Goal: Check status: Check status

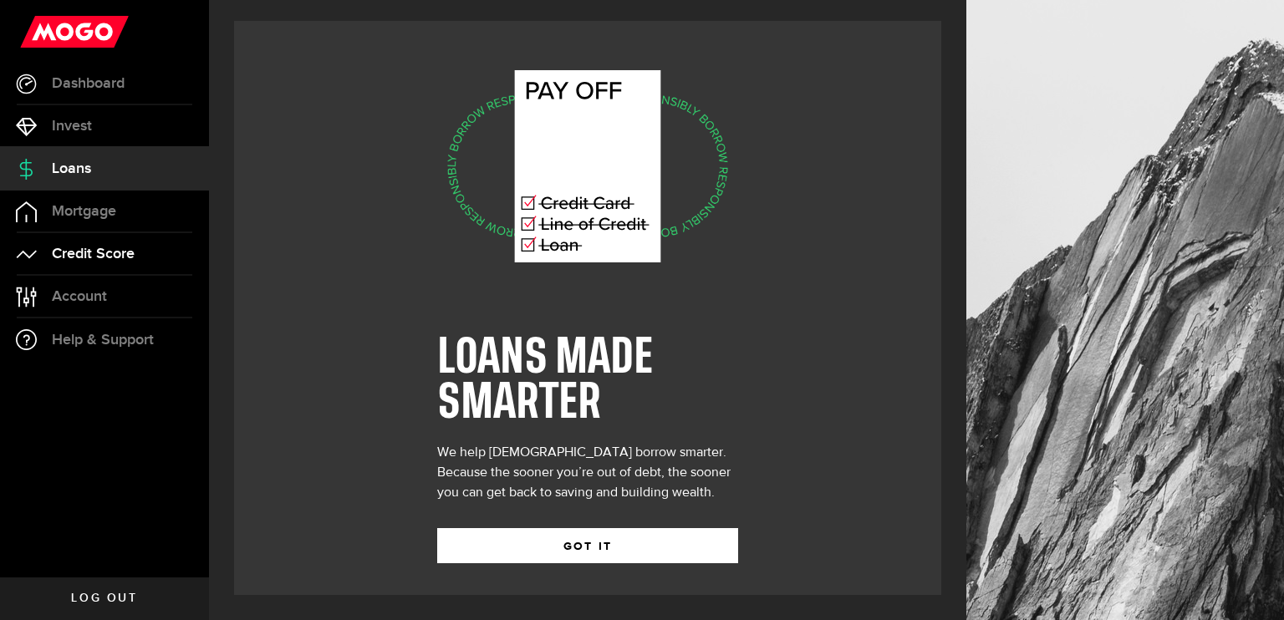
click at [116, 255] on span "Credit Score" at bounding box center [93, 254] width 83 height 15
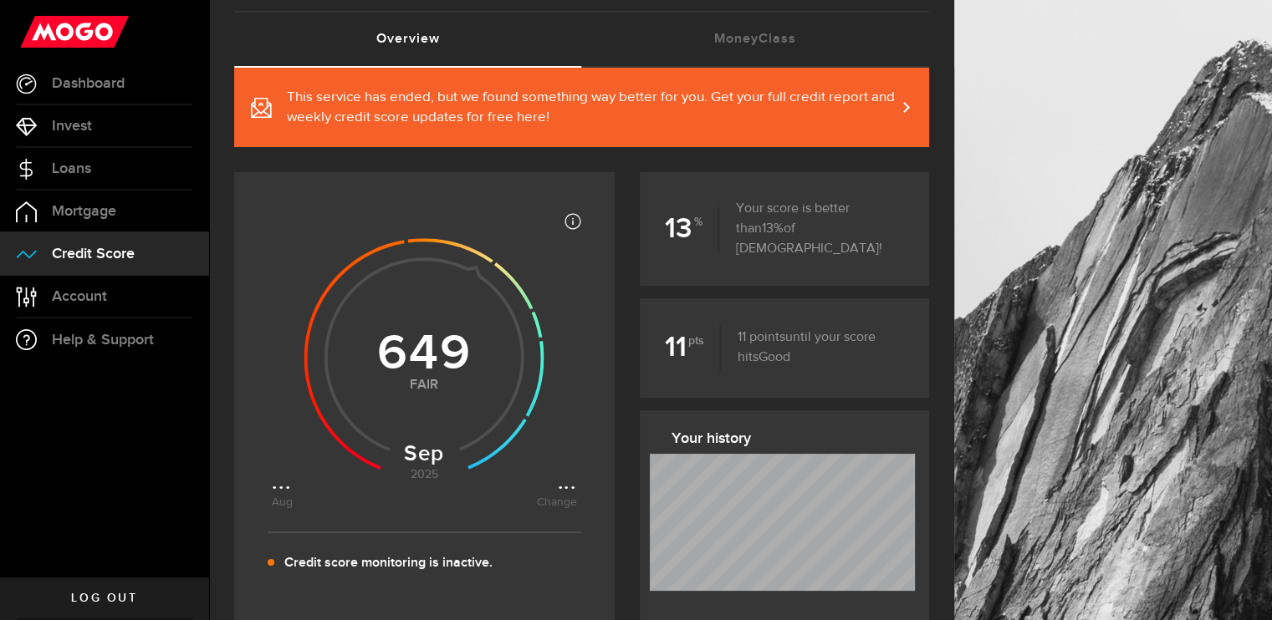
scroll to position [89, 0]
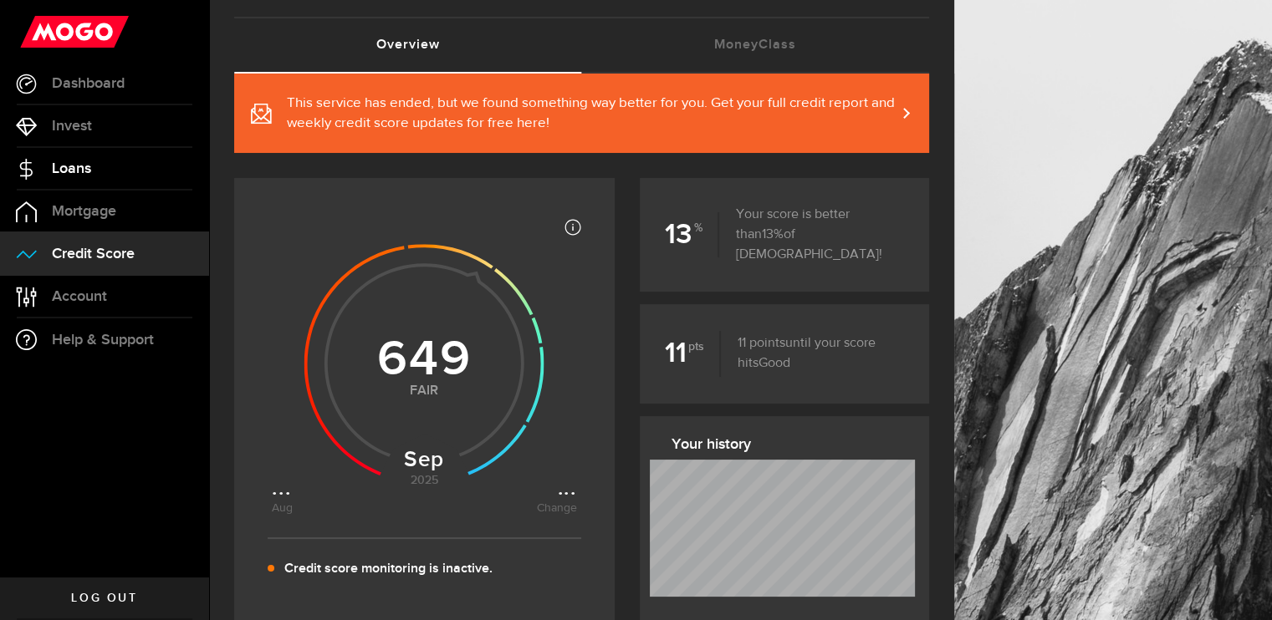
click at [140, 170] on link "Loans" at bounding box center [104, 169] width 209 height 42
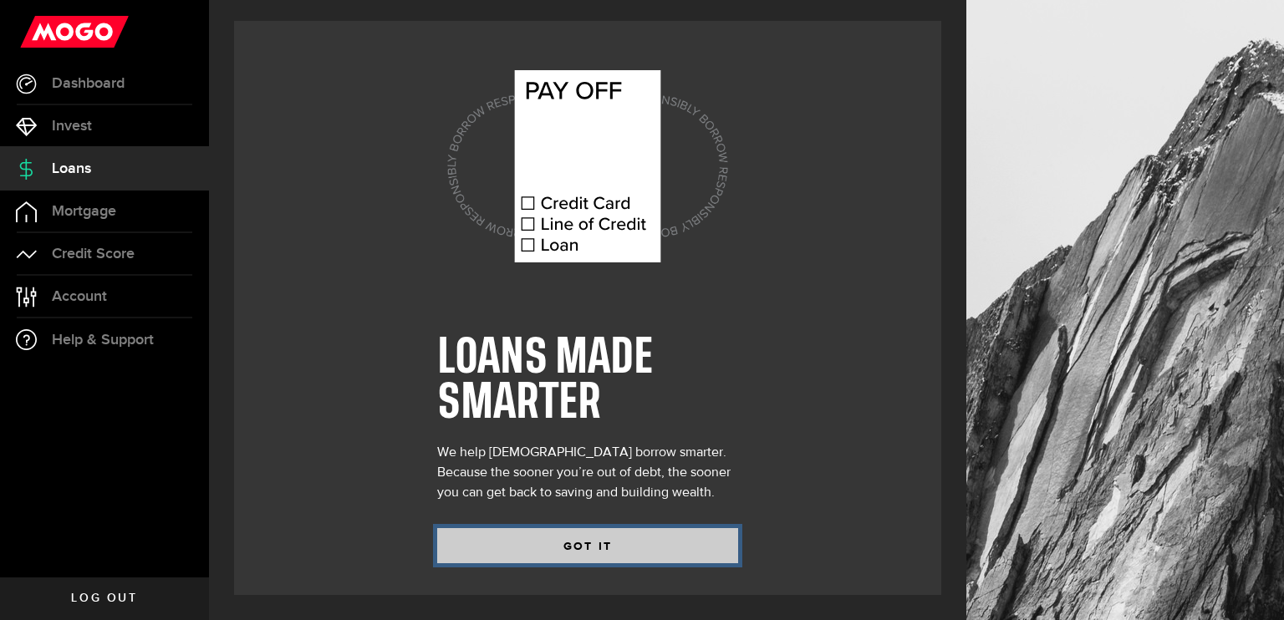
click at [615, 537] on button "GOT IT" at bounding box center [587, 545] width 301 height 35
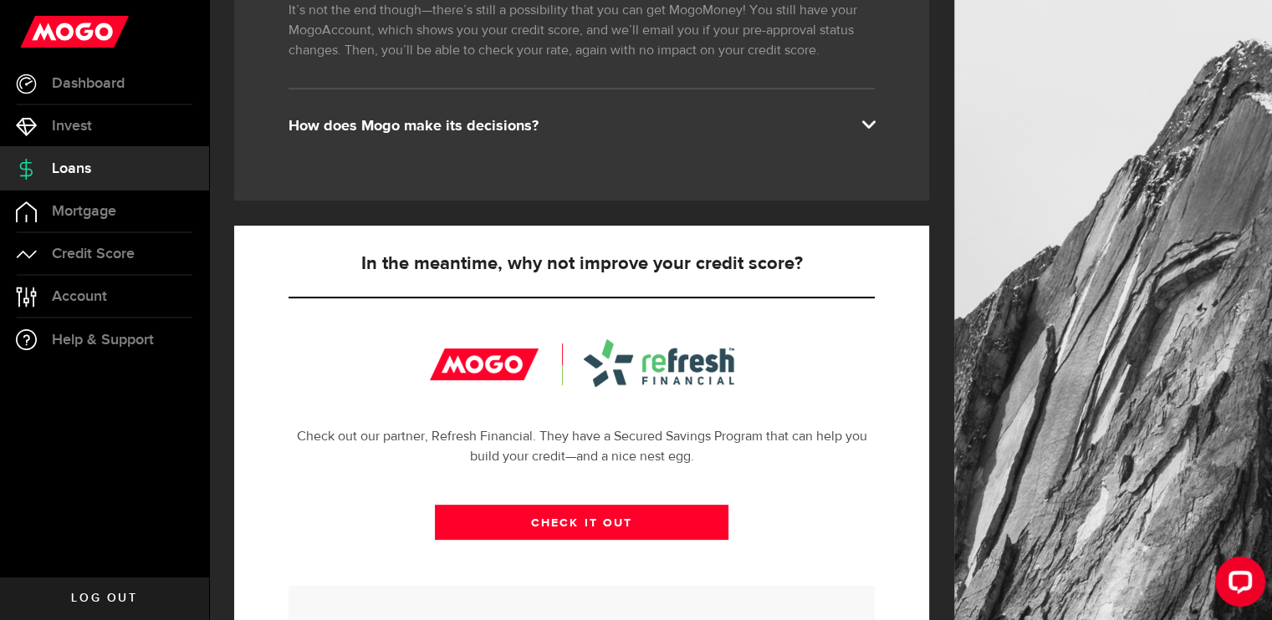
scroll to position [391, 0]
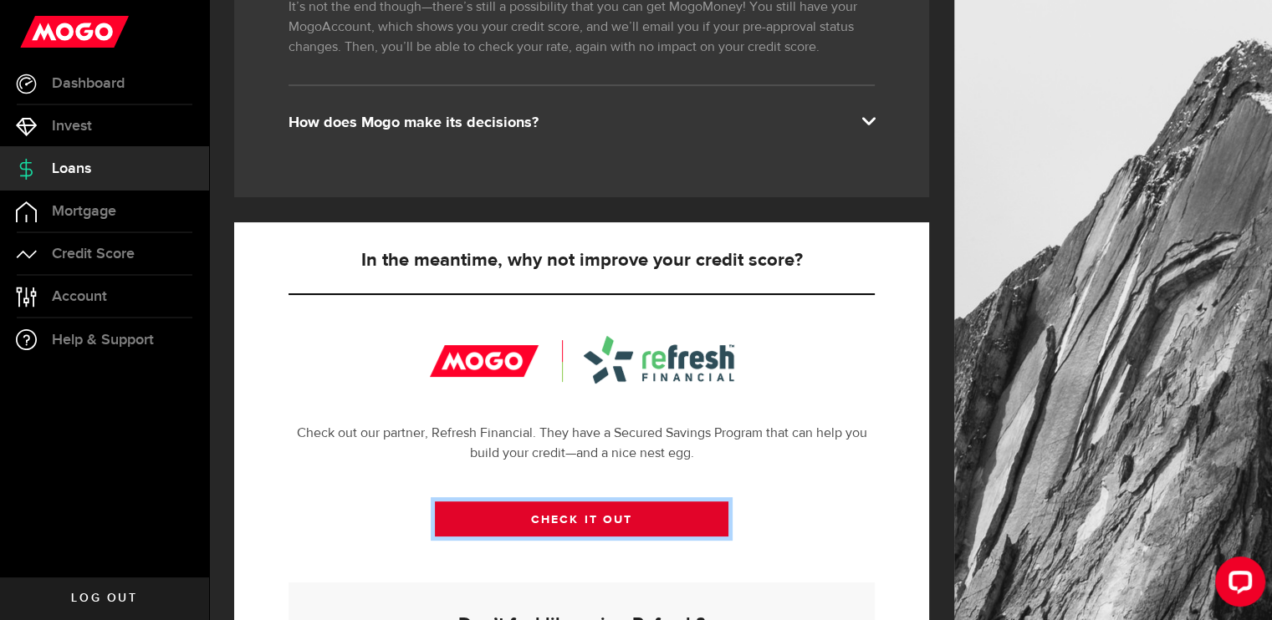
click at [585, 523] on link "CHECK IT OUT" at bounding box center [581, 519] width 293 height 35
